Goal: Information Seeking & Learning: Learn about a topic

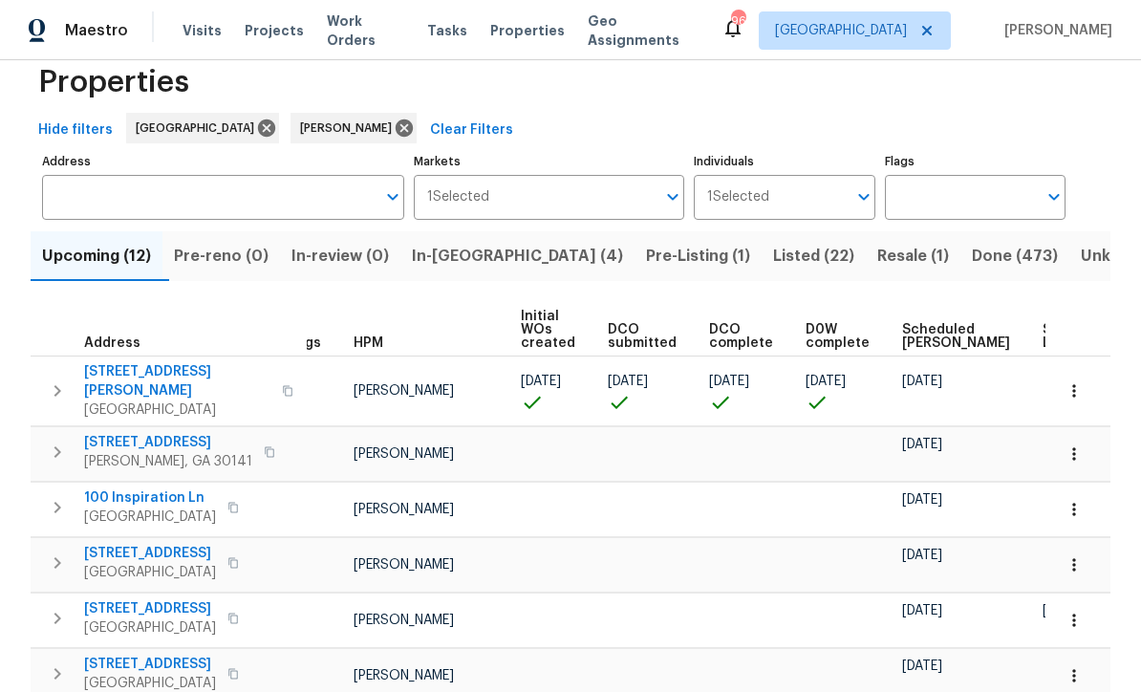
scroll to position [39, 0]
click at [105, 433] on span "386 Hill Crest Cir" at bounding box center [168, 442] width 168 height 19
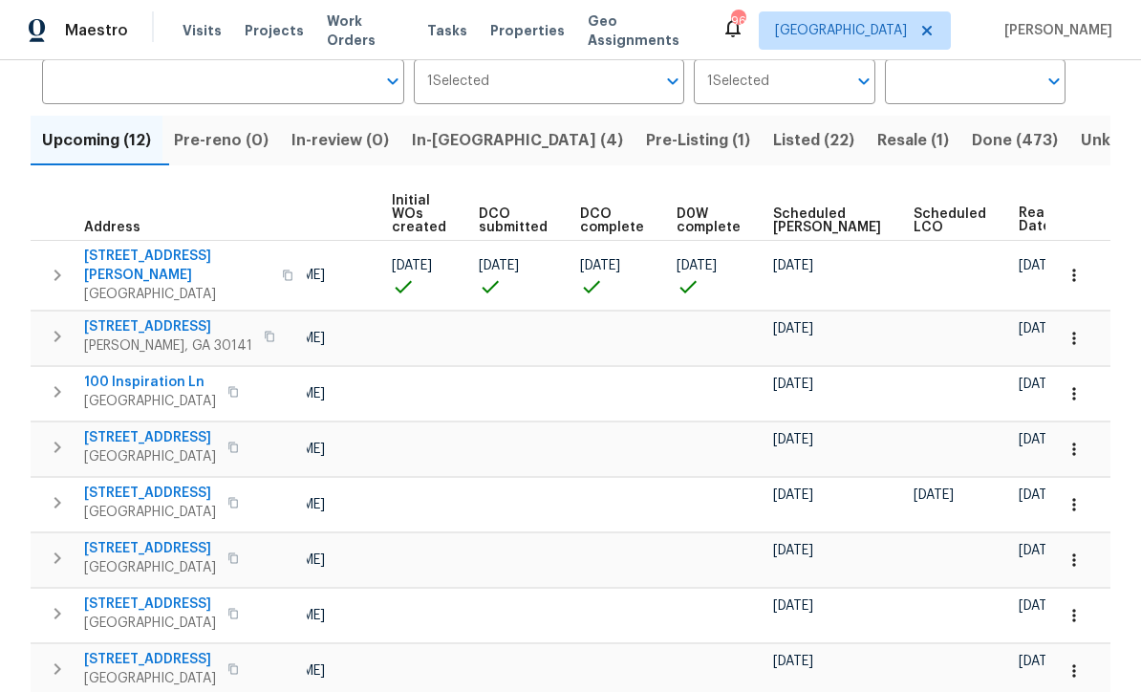
scroll to position [0, 158]
click at [1069, 384] on icon "button" at bounding box center [1073, 393] width 19 height 19
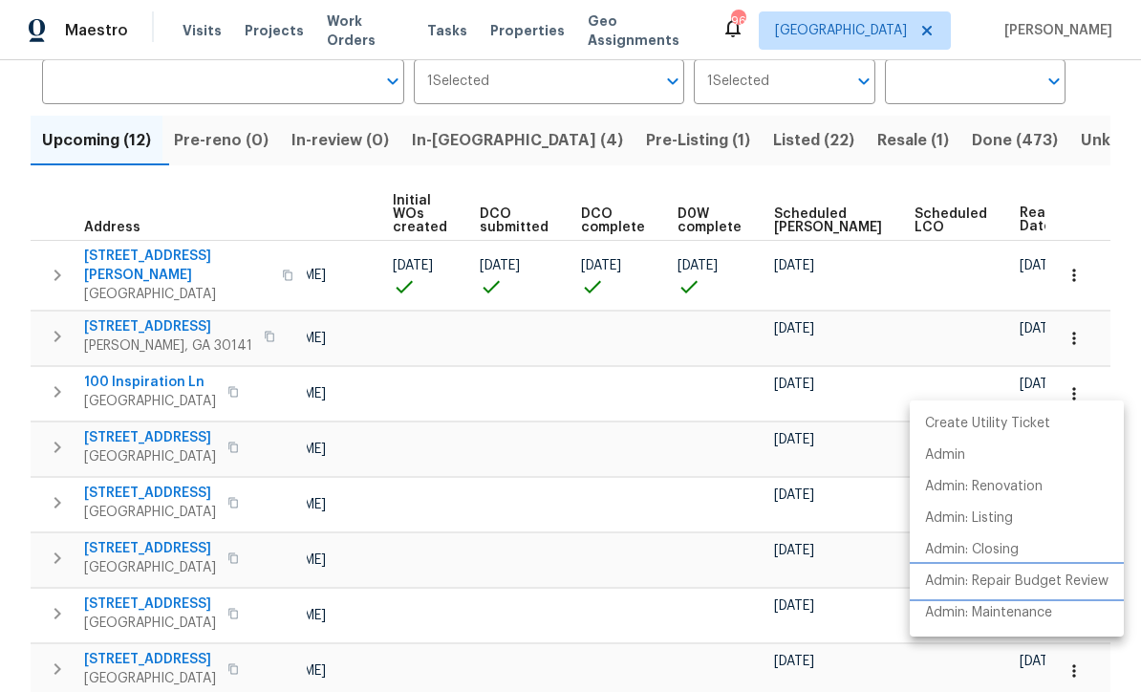
click at [1001, 582] on p "Admin: Repair Budget Review" at bounding box center [1016, 581] width 183 height 20
click at [433, 536] on div at bounding box center [570, 346] width 1141 height 692
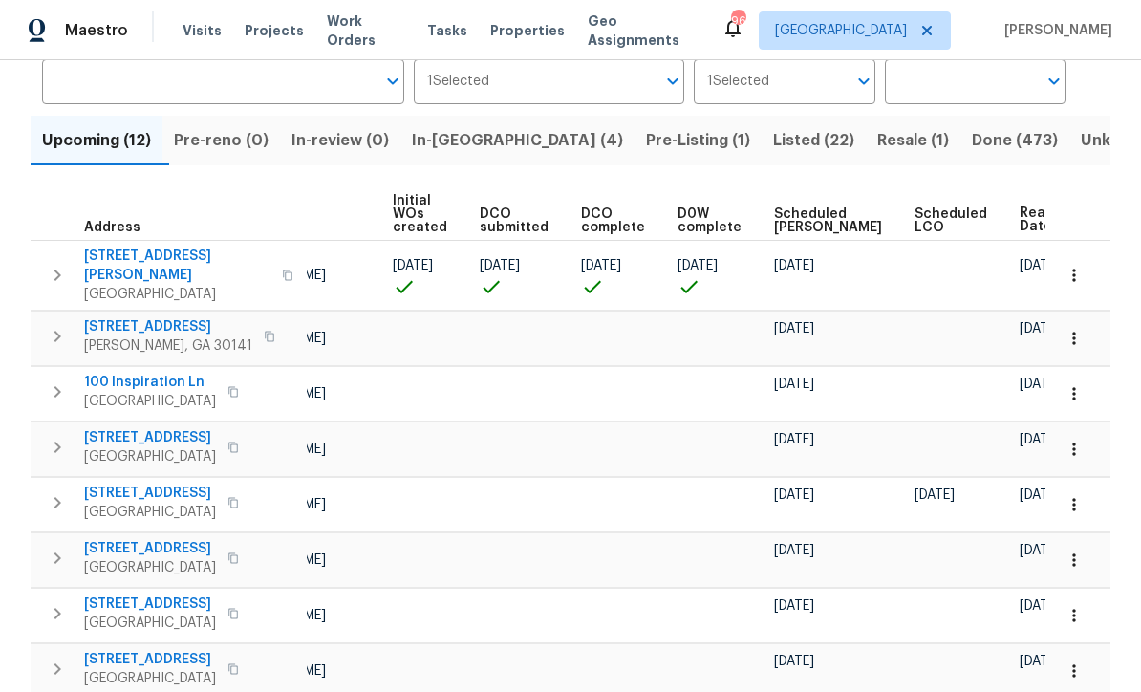
click at [1073, 442] on icon "button" at bounding box center [1073, 448] width 3 height 12
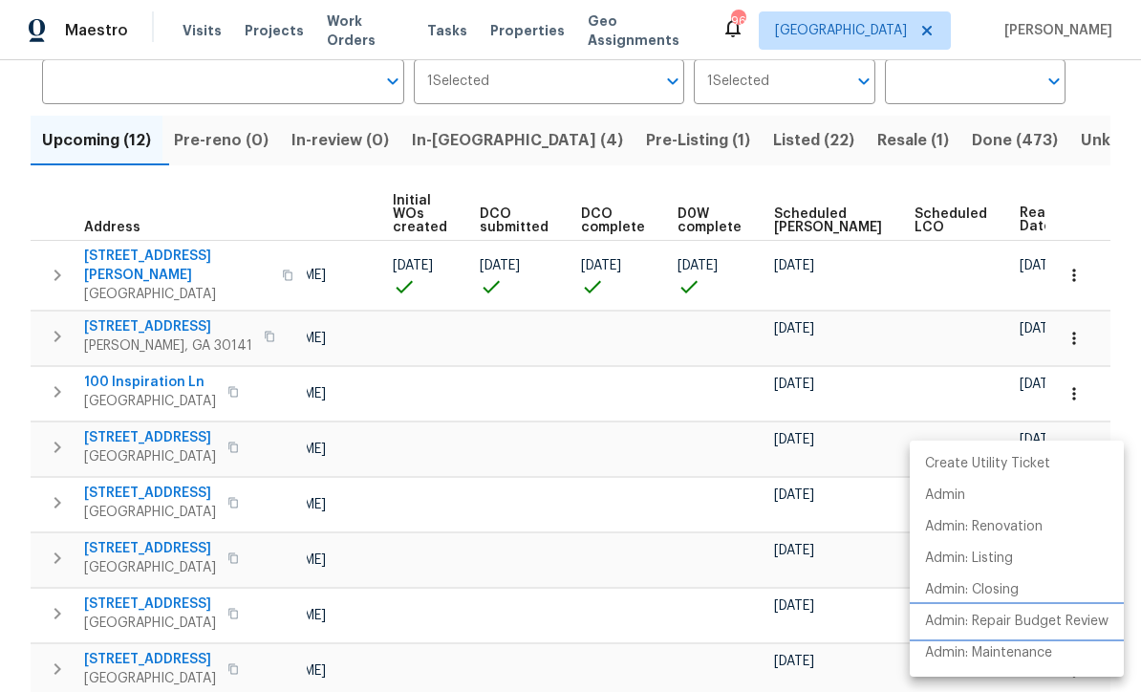
click at [997, 616] on p "Admin: Repair Budget Review" at bounding box center [1016, 621] width 183 height 20
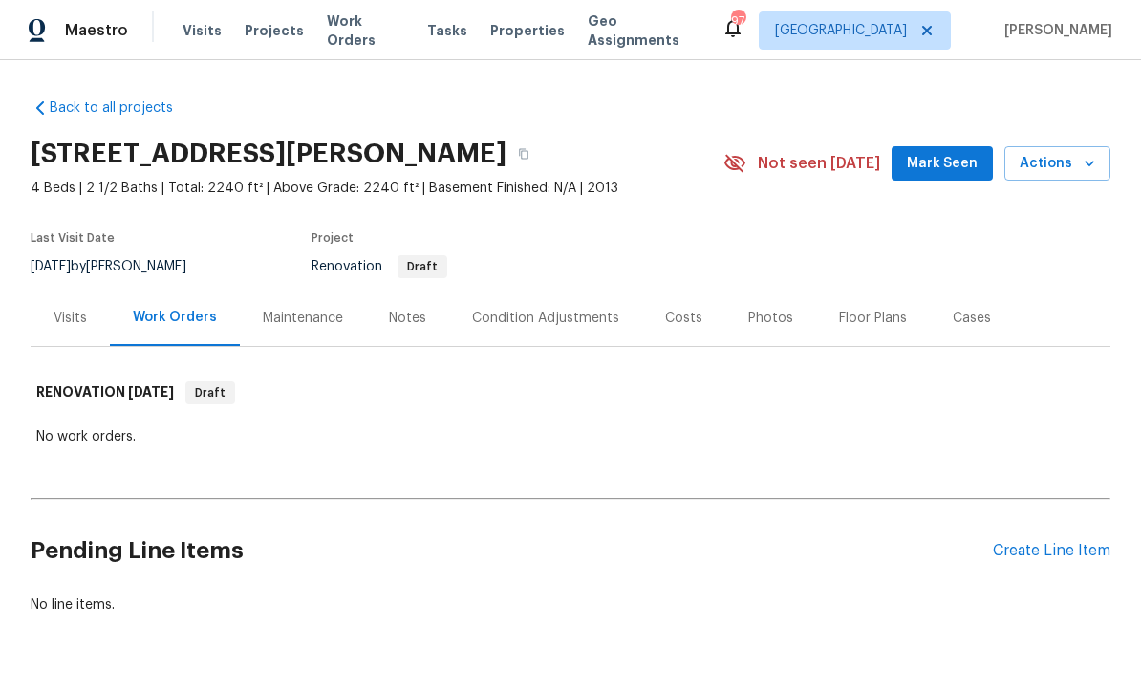
click at [535, 311] on div "Condition Adjustments" at bounding box center [545, 318] width 147 height 19
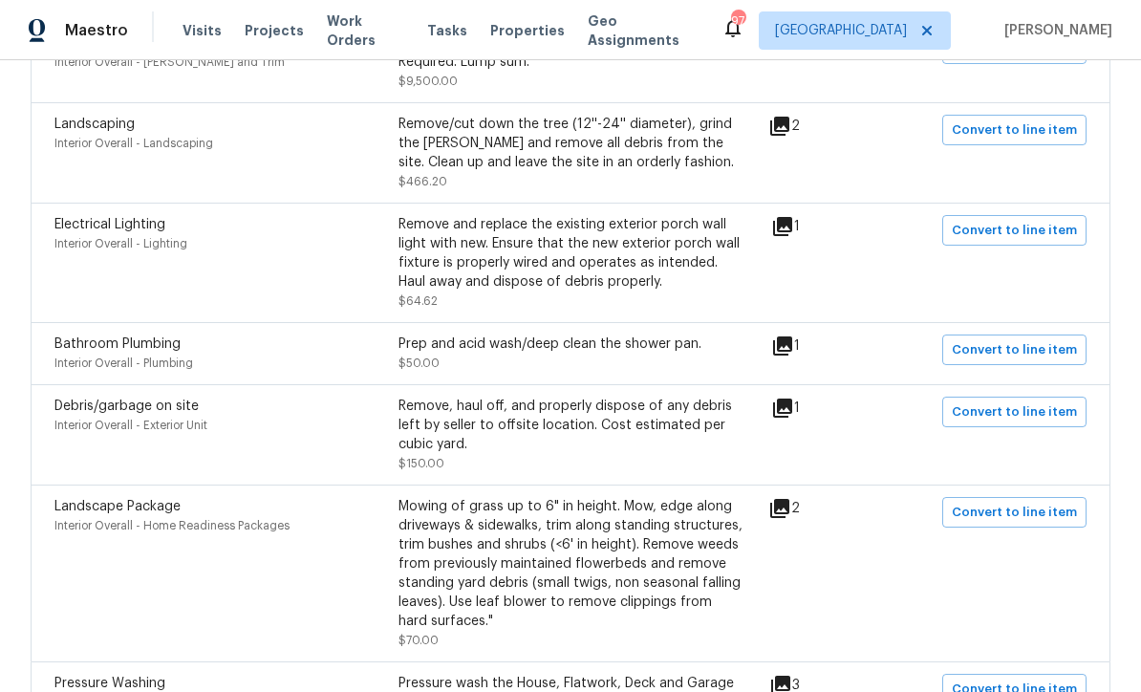
scroll to position [906, 0]
click at [485, 149] on div "Remove/cut down the tree (12''-24'' diameter), grind the stump and remove all d…" at bounding box center [570, 145] width 344 height 57
click at [510, 157] on div "Remove/cut down the tree (12''-24'' diameter), grind the stump and remove all d…" at bounding box center [570, 145] width 344 height 57
click at [789, 134] on icon at bounding box center [779, 127] width 19 height 19
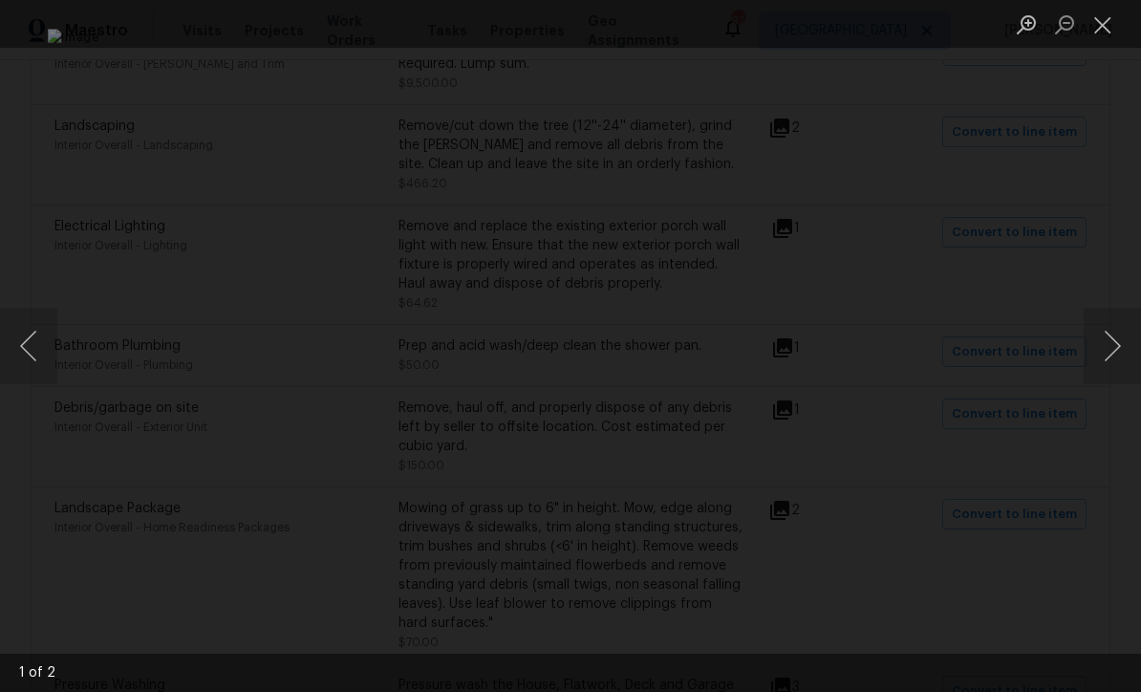
click at [1110, 25] on button "Close lightbox" at bounding box center [1102, 24] width 38 height 33
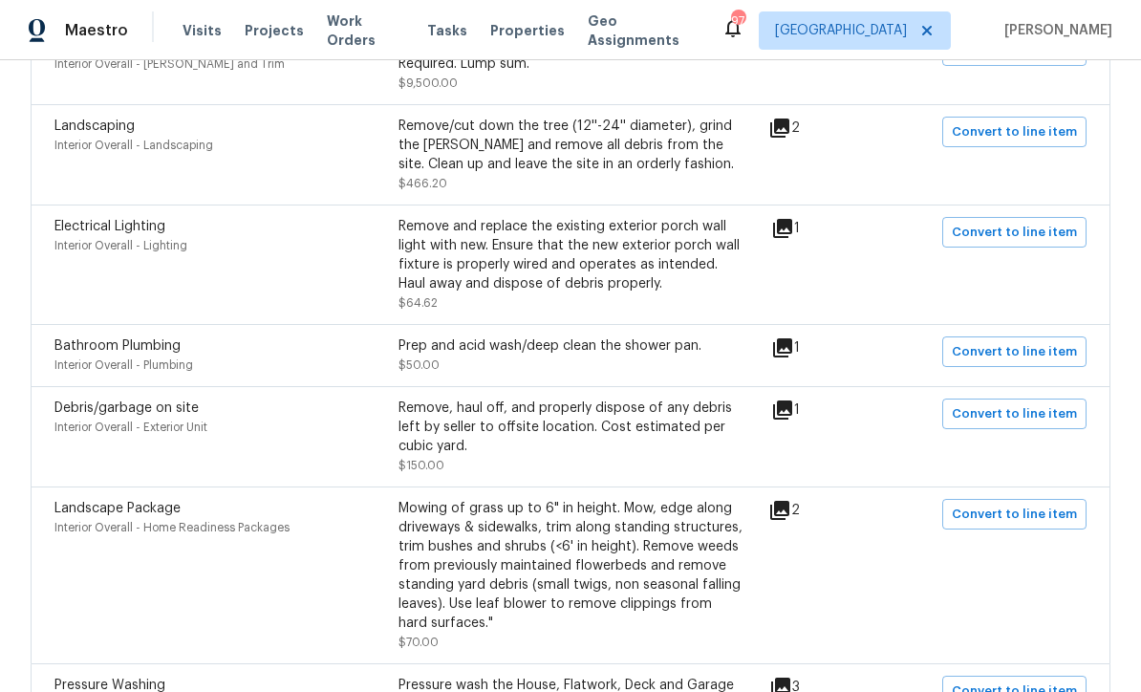
click at [792, 237] on icon at bounding box center [782, 228] width 19 height 19
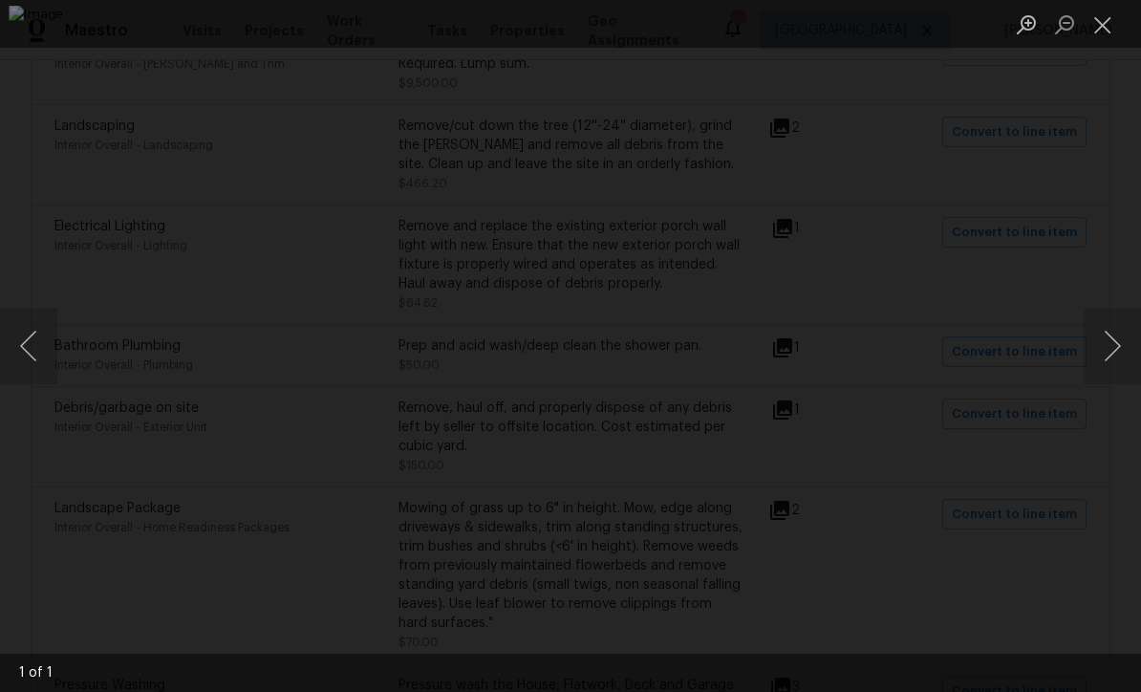
click at [1106, 28] on button "Close lightbox" at bounding box center [1102, 24] width 38 height 33
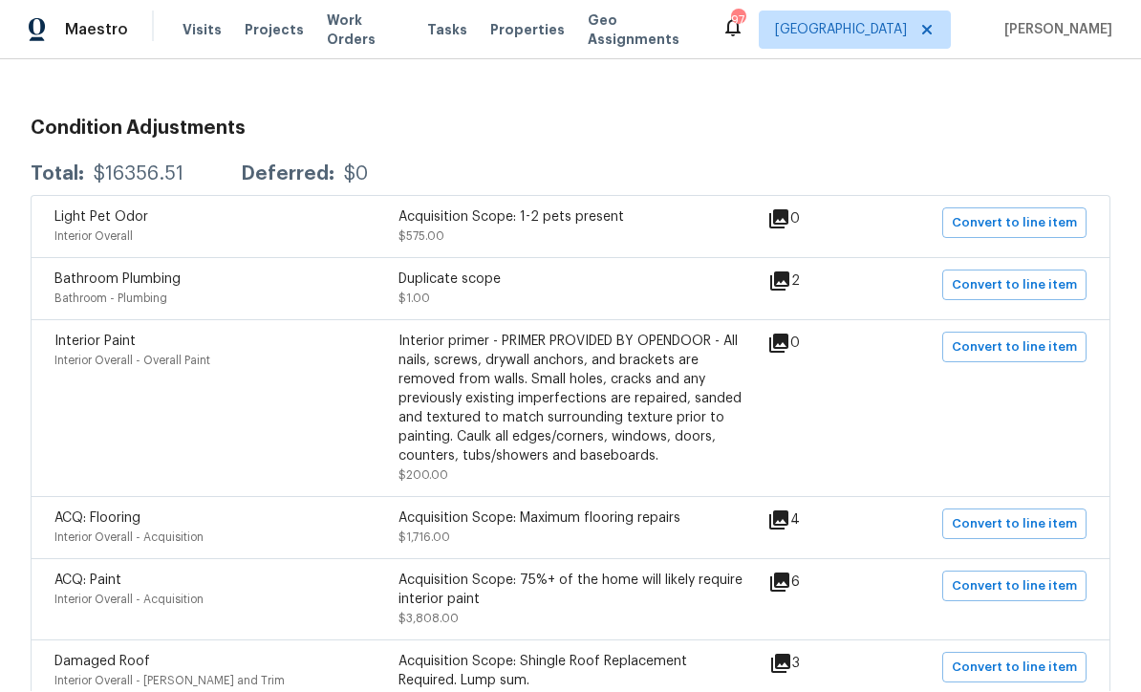
scroll to position [311, 0]
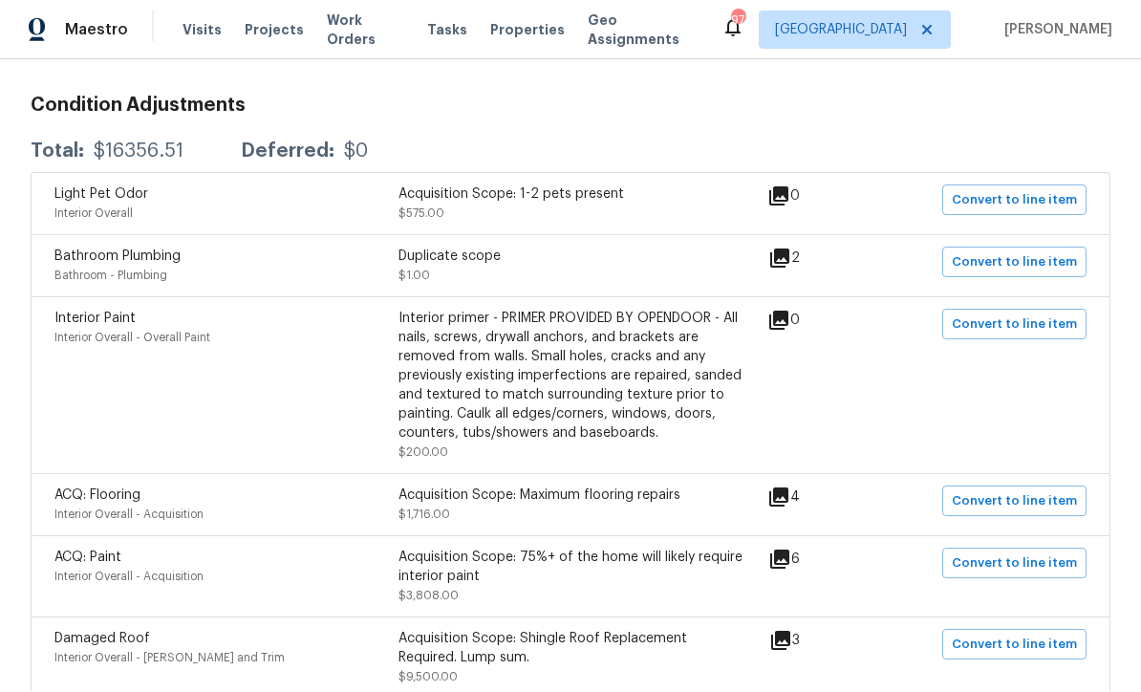
click at [788, 249] on icon at bounding box center [779, 258] width 19 height 19
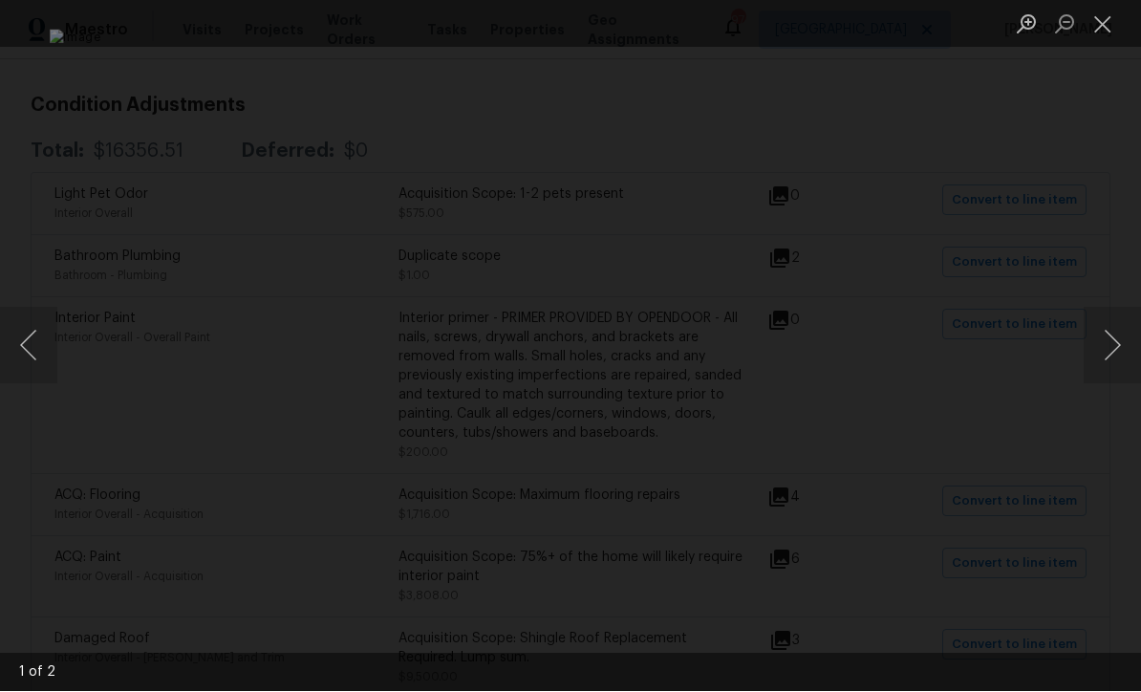
click at [1111, 348] on button "Next image" at bounding box center [1111, 346] width 57 height 76
click at [1106, 341] on button "Next image" at bounding box center [1111, 346] width 57 height 76
click at [1094, 19] on button "Close lightbox" at bounding box center [1102, 24] width 38 height 33
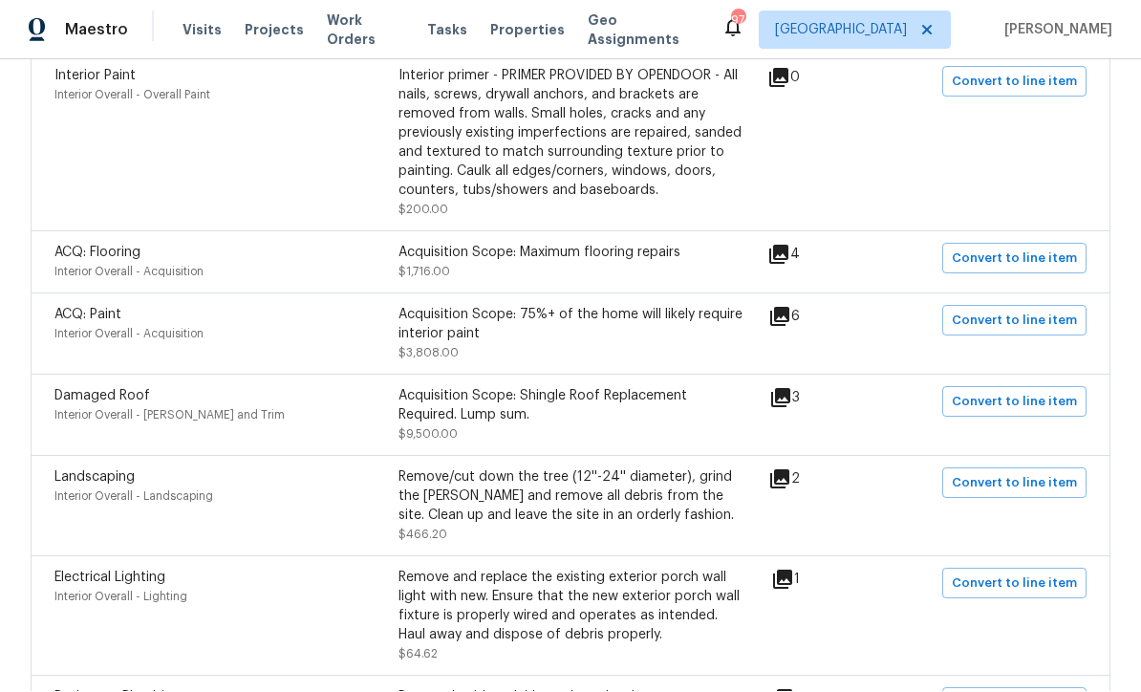
scroll to position [560, 0]
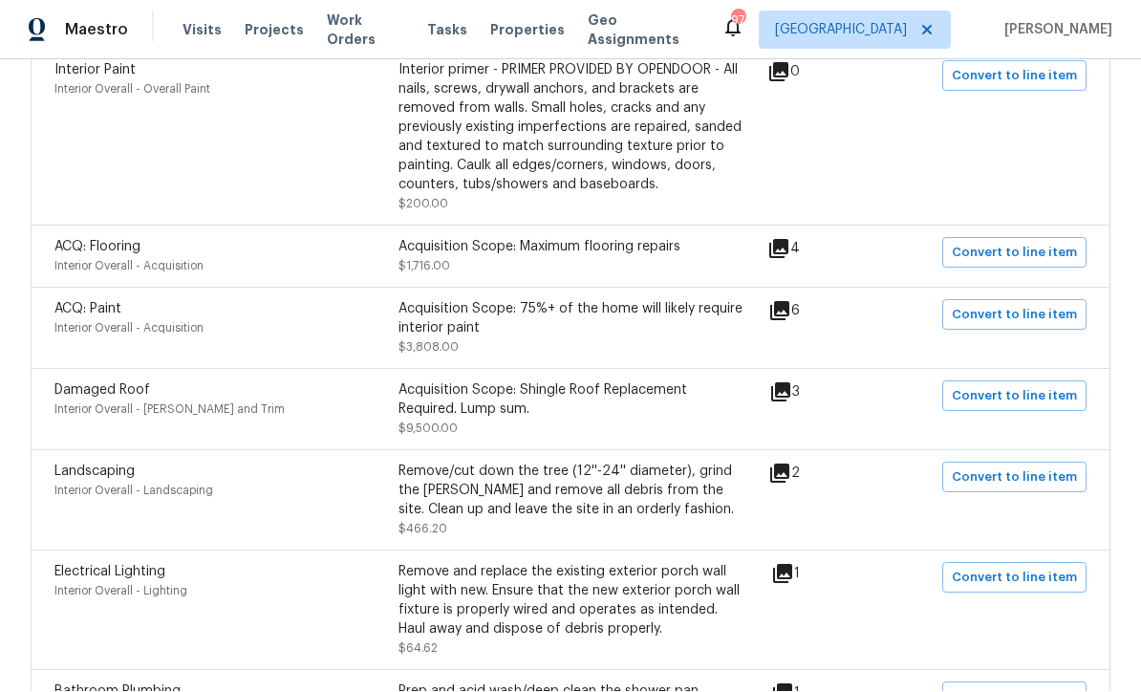
click at [792, 381] on icon at bounding box center [780, 392] width 23 height 23
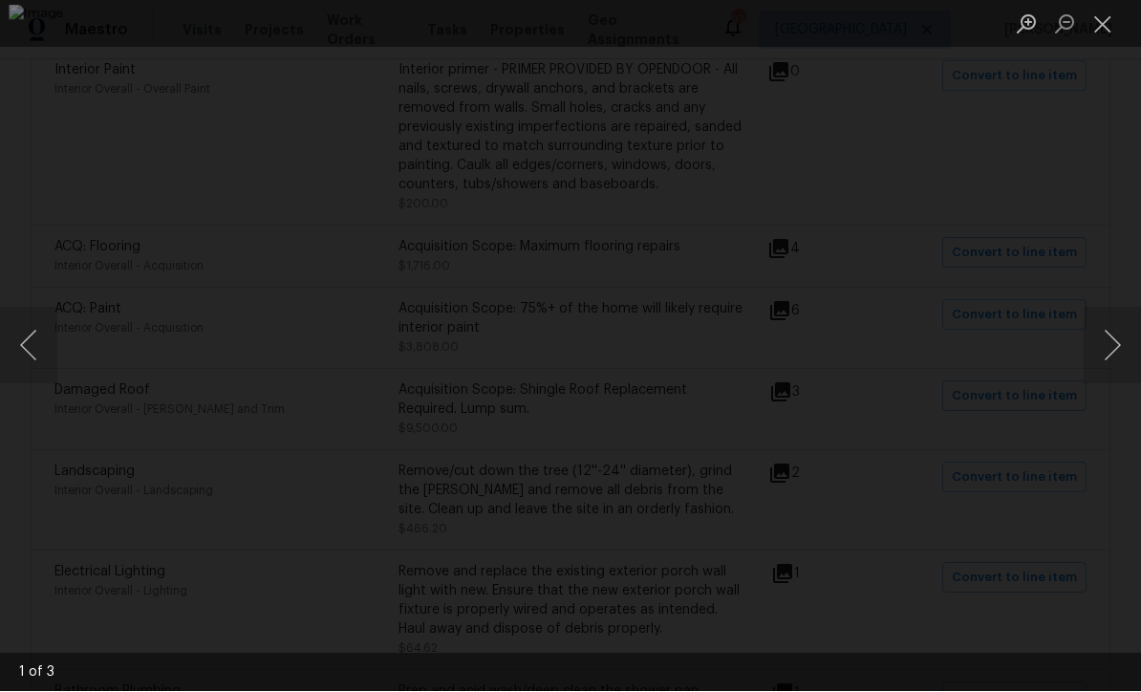
click at [1108, 331] on button "Next image" at bounding box center [1111, 346] width 57 height 76
click at [1103, 18] on button "Close lightbox" at bounding box center [1102, 24] width 38 height 33
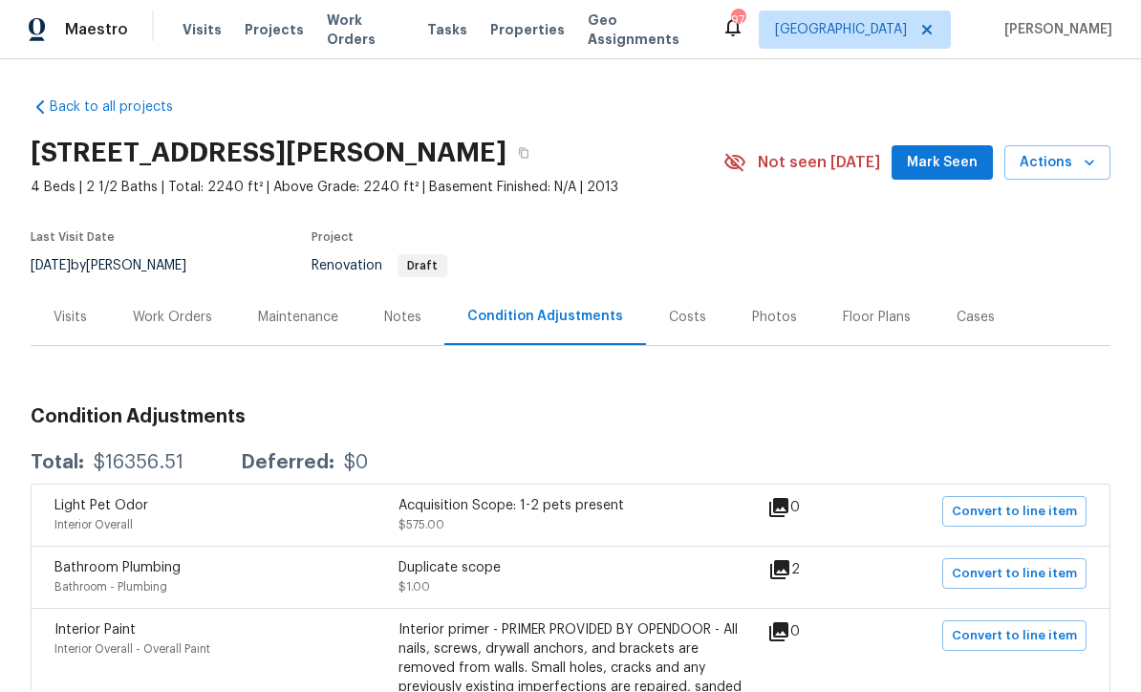
scroll to position [0, 0]
click at [467, 676] on div "Interior primer - PRIMER PROVIDED BY OPENDOOR - All nails, screws, drywall anch…" at bounding box center [570, 688] width 344 height 134
